Goal: Task Accomplishment & Management: Use online tool/utility

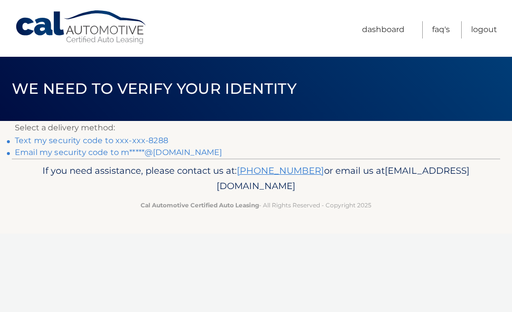
click at [87, 140] on link "Text my security code to xxx-xxx-8288" at bounding box center [92, 140] width 154 height 9
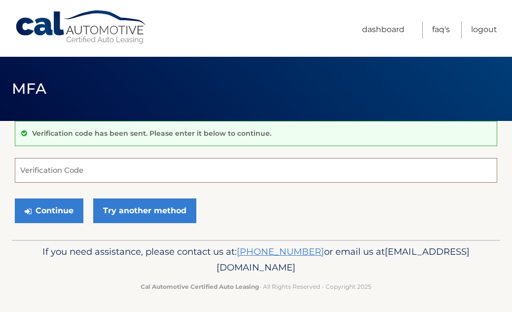
click at [70, 166] on input "Verification Code" at bounding box center [256, 170] width 483 height 25
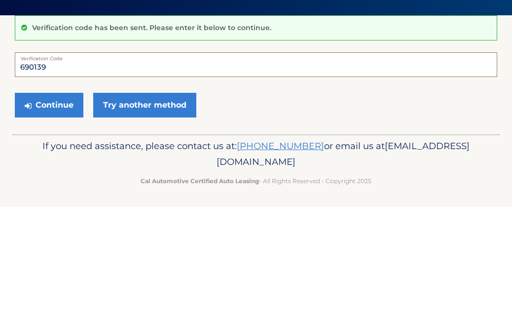
type input "690139"
click at [49, 198] on button "Continue" at bounding box center [49, 210] width 69 height 25
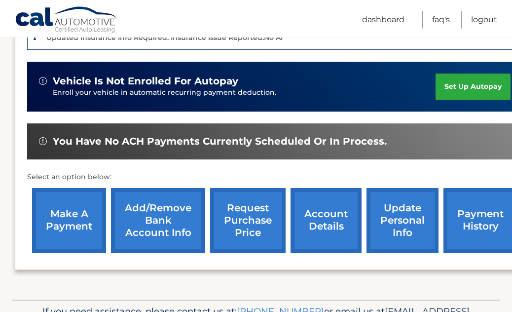
scroll to position [261, 0]
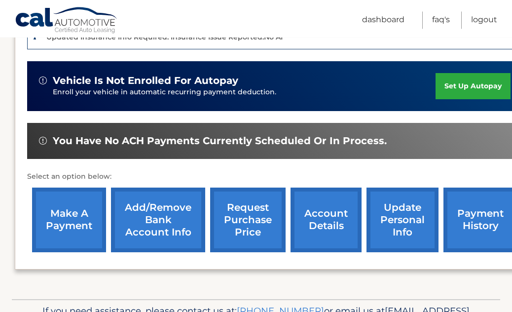
click at [69, 217] on link "make a payment" at bounding box center [69, 220] width 74 height 65
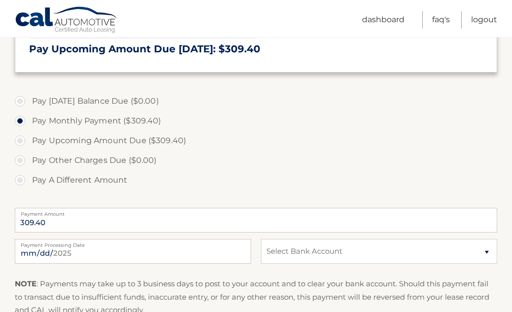
scroll to position [251, 0]
click at [145, 257] on input "2025-09-17" at bounding box center [133, 250] width 236 height 25
type input "2025-09-28"
click at [414, 248] on select "Select Bank Account Checking KEY BANK *****3042 Checking CITIZENS BANK NA *****…" at bounding box center [379, 250] width 236 height 25
select select "MDhlZDJjMWEtYmVhNy00ZDEyLTliOGQtY2UxZGZmZWE3MmQx"
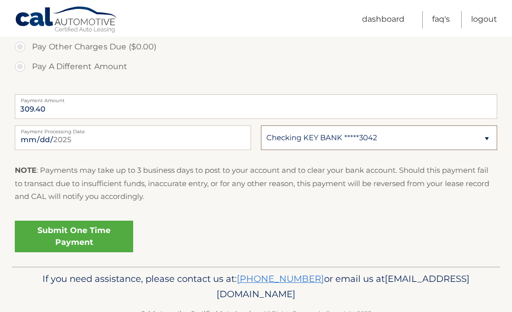
scroll to position [363, 0]
click at [64, 239] on link "Submit One Time Payment" at bounding box center [74, 237] width 118 height 32
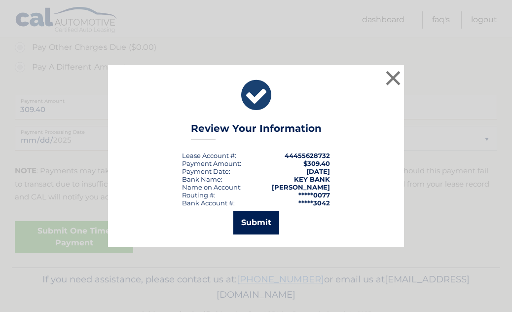
click at [257, 232] on button "Submit" at bounding box center [256, 223] width 46 height 24
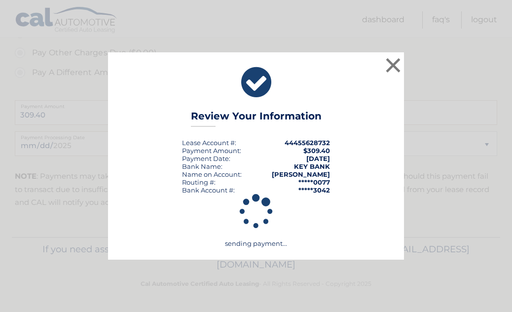
scroll to position [328, 0]
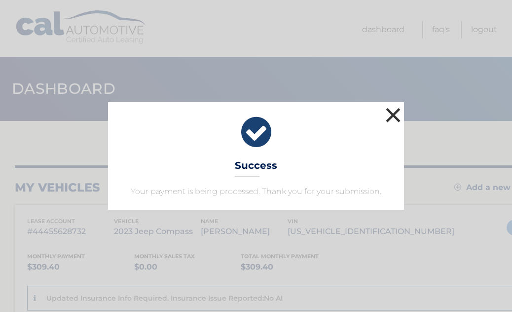
click at [391, 110] on button "×" at bounding box center [394, 115] width 20 height 20
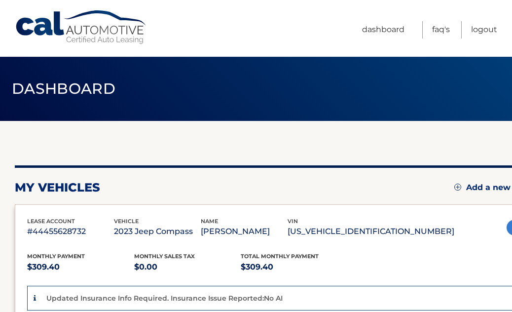
scroll to position [0, 14]
